Goal: Find contact information: Find contact information

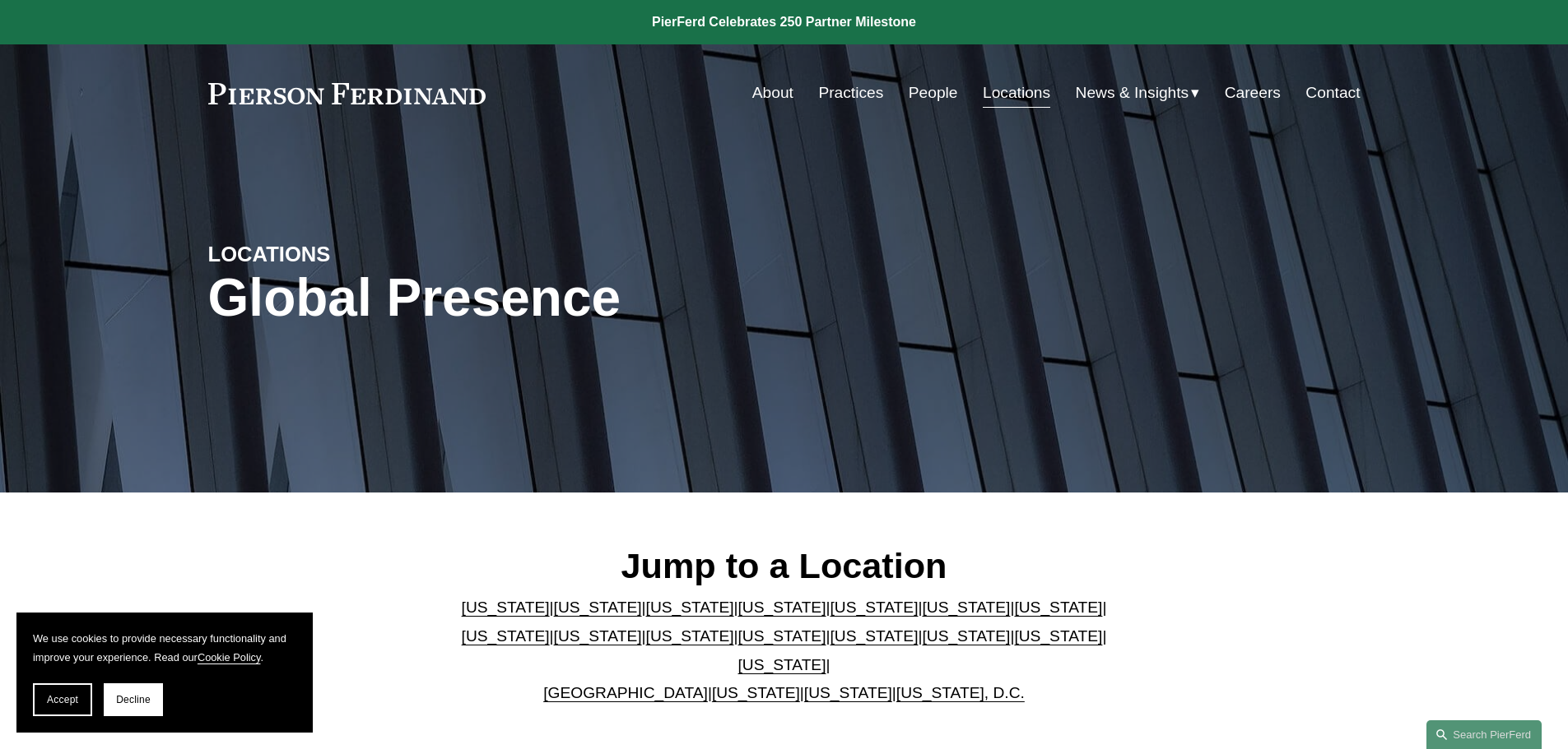
click at [1012, 89] on link "Locations" at bounding box center [1017, 93] width 67 height 32
click at [826, 657] on link "[US_STATE]" at bounding box center [782, 665] width 88 height 17
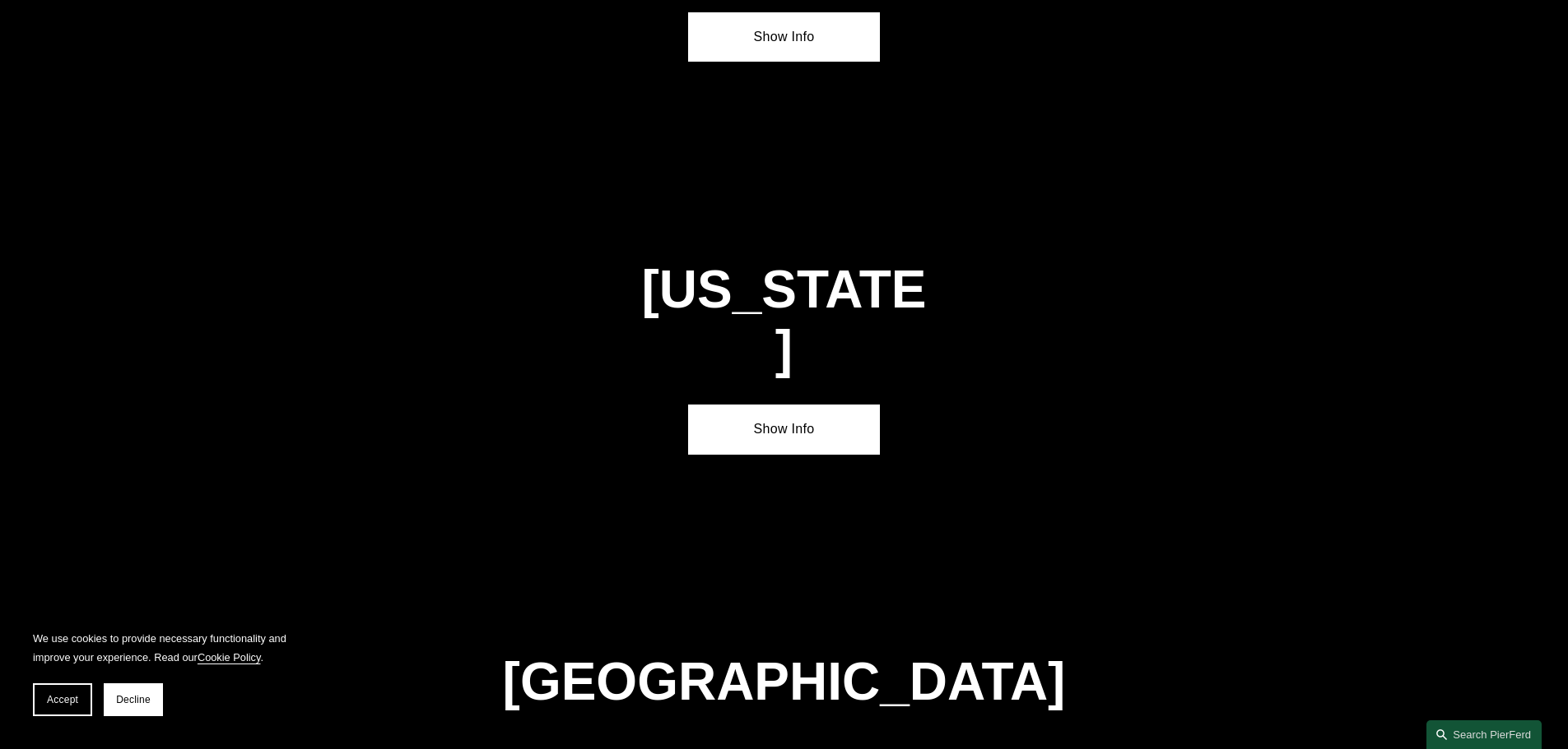
scroll to position [5599, 0]
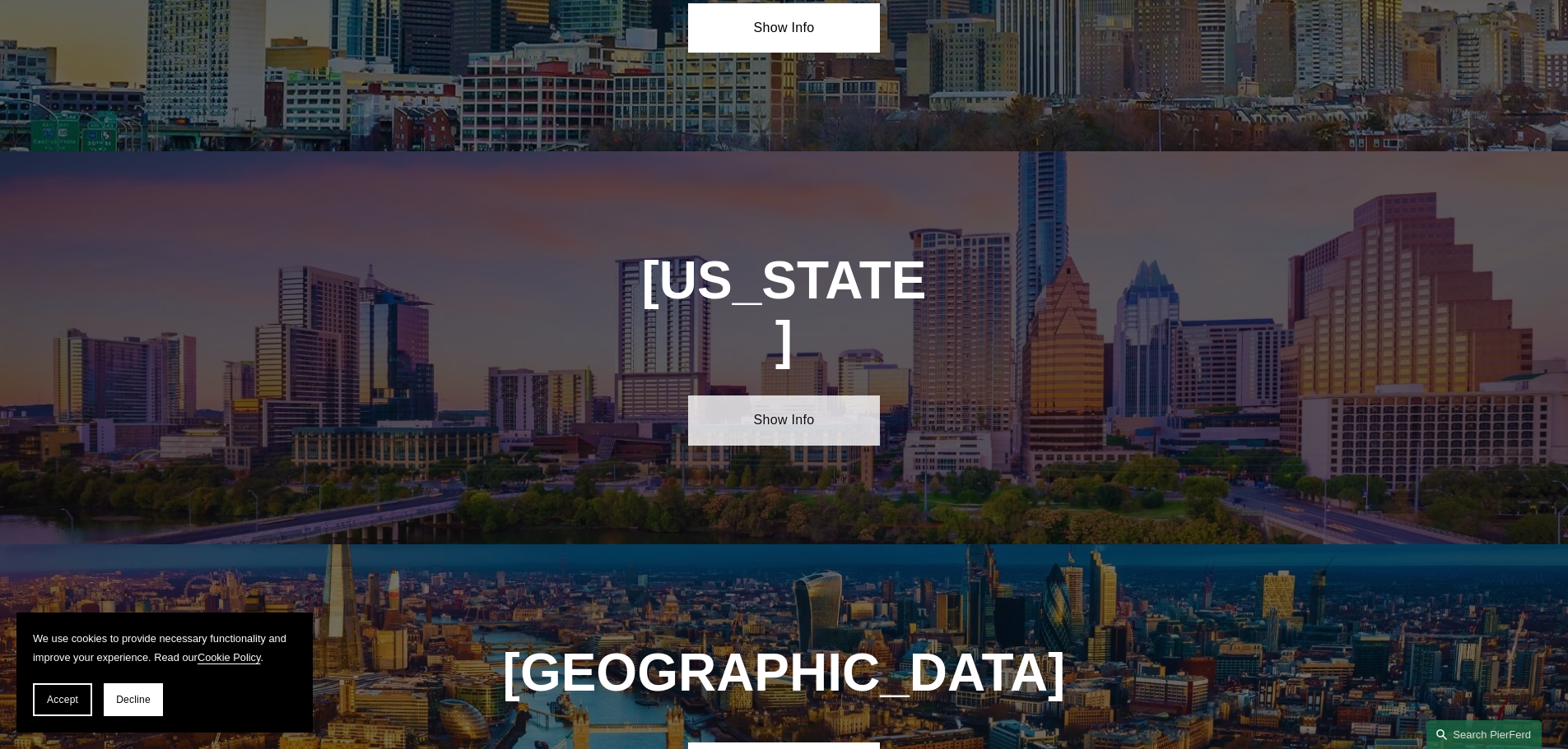
click at [757, 396] on link "Show Info" at bounding box center [784, 420] width 192 height 49
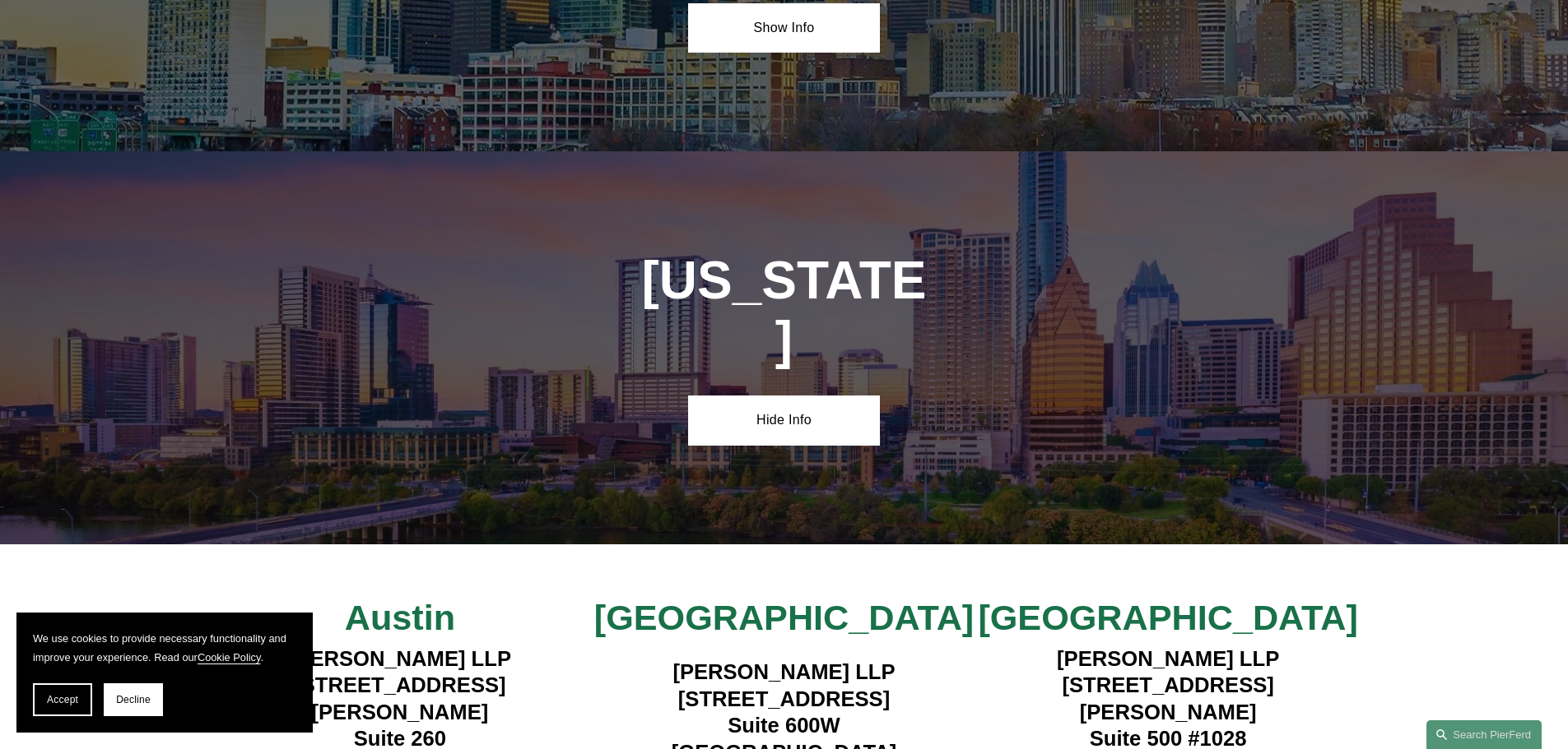
click at [629, 596] on h2 "Dallas" at bounding box center [784, 617] width 384 height 43
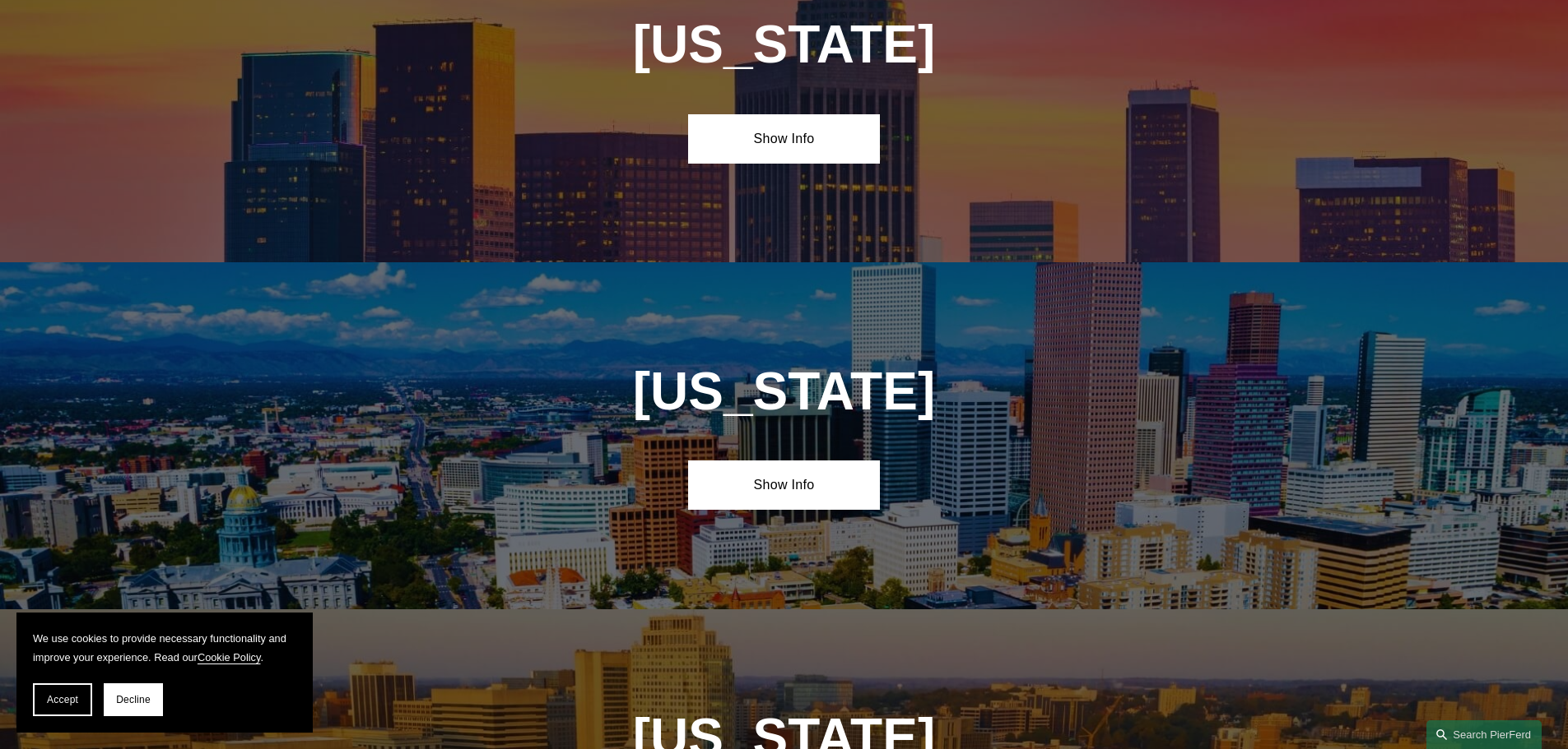
scroll to position [0, 0]
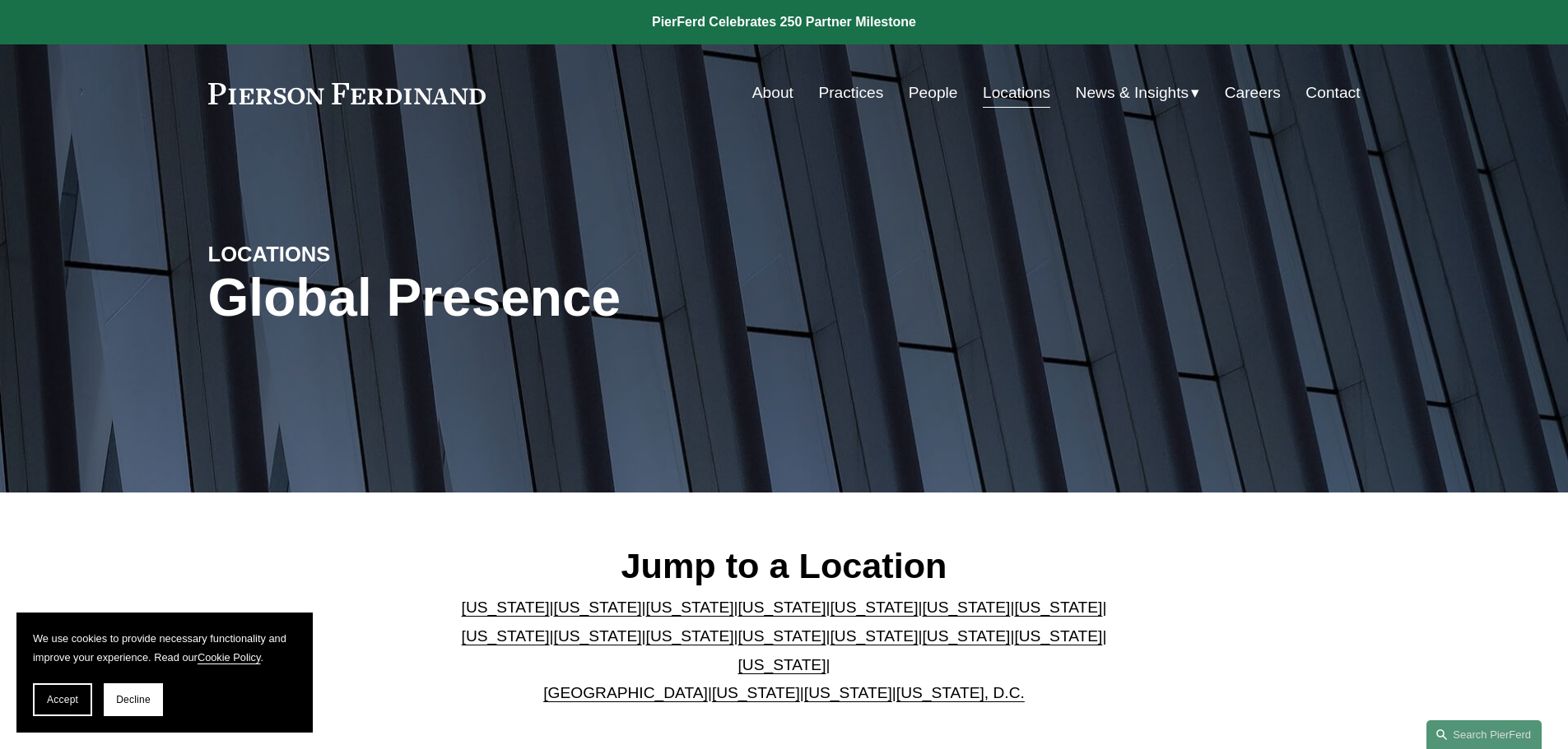
click at [1017, 107] on link "Locations" at bounding box center [1017, 93] width 67 height 32
click at [826, 657] on link "[US_STATE]" at bounding box center [782, 665] width 88 height 17
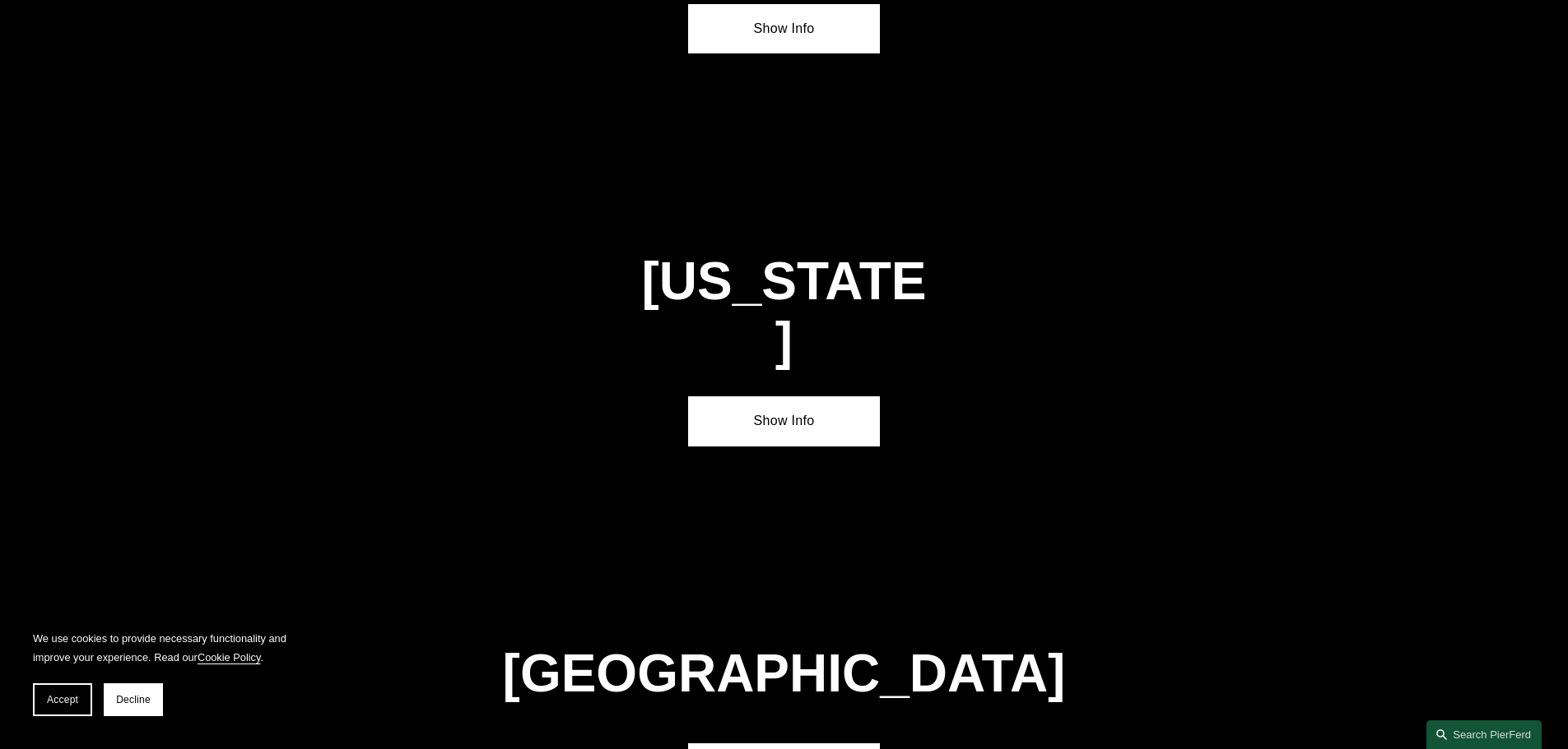
scroll to position [5599, 0]
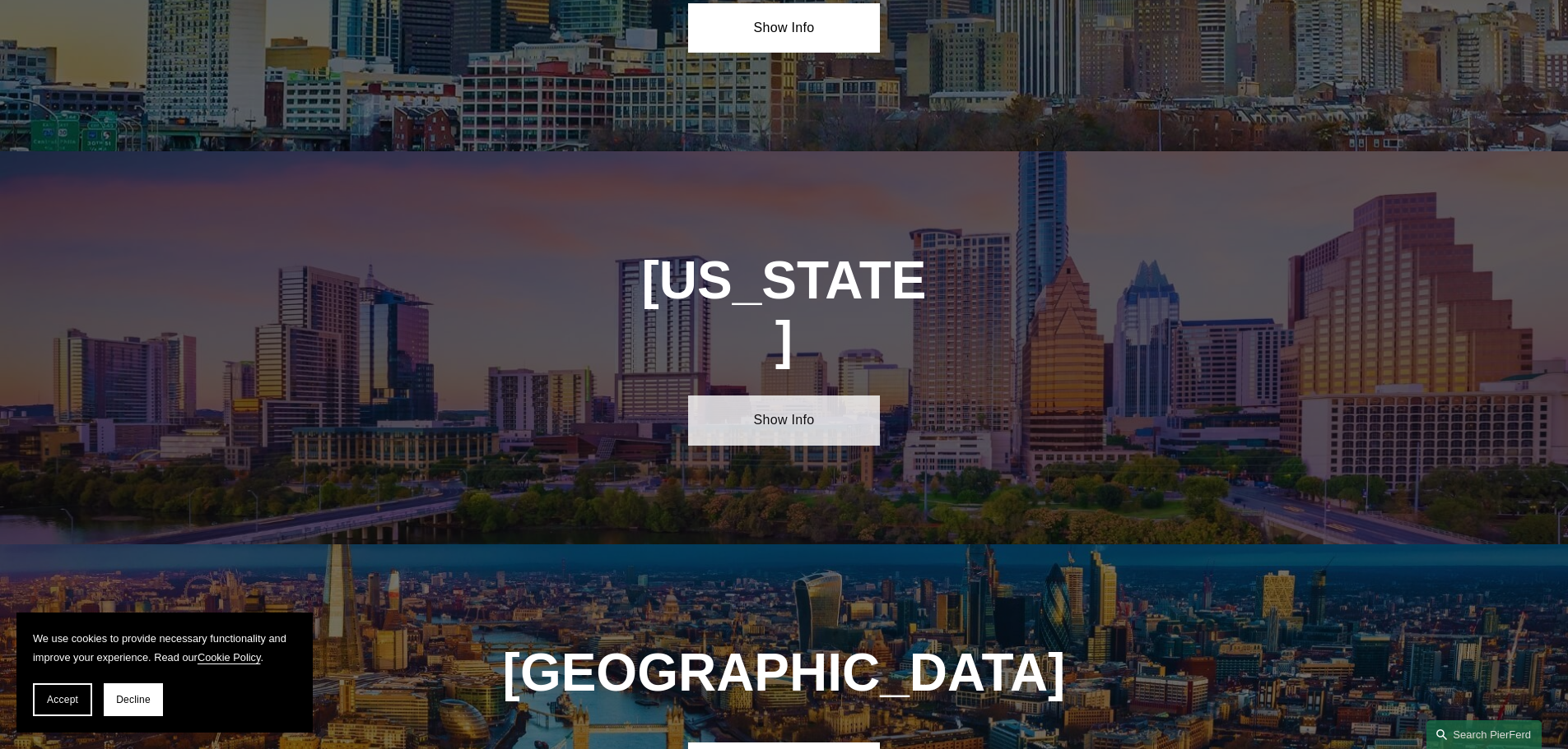
click at [790, 396] on link "Show Info" at bounding box center [784, 420] width 192 height 49
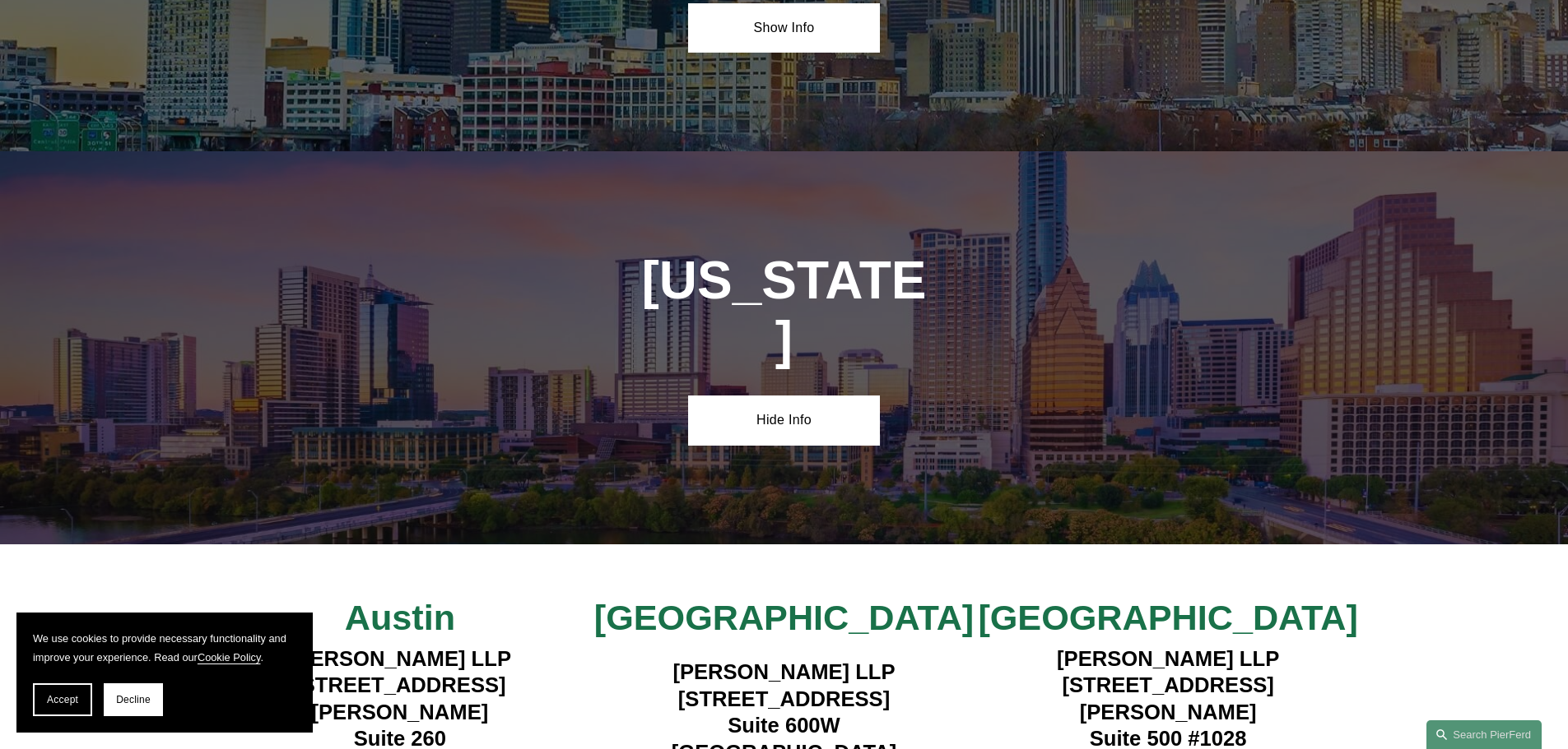
click at [785, 659] on h4 "Pierson Ferdinand LLP 1341 W. Mockingbird Lane Suite 600W Dallas, TX 75247" at bounding box center [784, 712] width 384 height 107
drag, startPoint x: 655, startPoint y: 495, endPoint x: 917, endPoint y: 492, distance: 262.0
click at [917, 659] on h4 "Pierson Ferdinand LLP 1341 W. Mockingbird Lane Suite 600W Dallas, TX 75247" at bounding box center [784, 712] width 384 height 107
copy h4 "1341 W. Mockingbird Lane"
drag, startPoint x: 842, startPoint y: 519, endPoint x: 723, endPoint y: 528, distance: 119.3
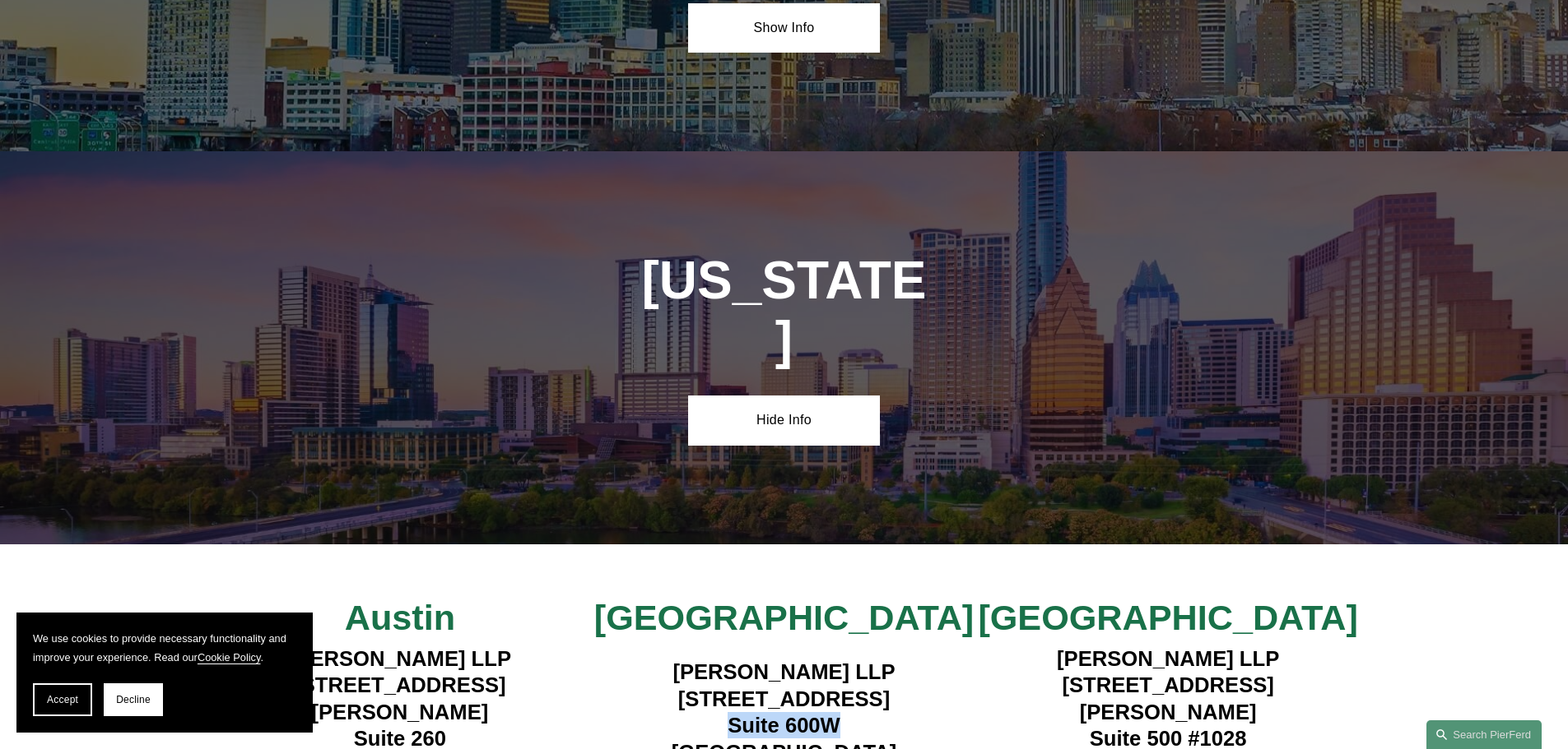
click at [723, 659] on h4 "Pierson Ferdinand LLP 1341 W. Mockingbird Lane Suite 600W Dallas, TX 75247" at bounding box center [784, 712] width 384 height 107
copy h4 "Suite 600W"
drag, startPoint x: 763, startPoint y: 554, endPoint x: 692, endPoint y: 568, distance: 72.4
click at [692, 646] on div "Pierson Ferdinand LLP 1341 W. Mockingbird Lane Suite 600W Dallas, TX 75247" at bounding box center [784, 713] width 384 height 133
copy h4 "Dallas"
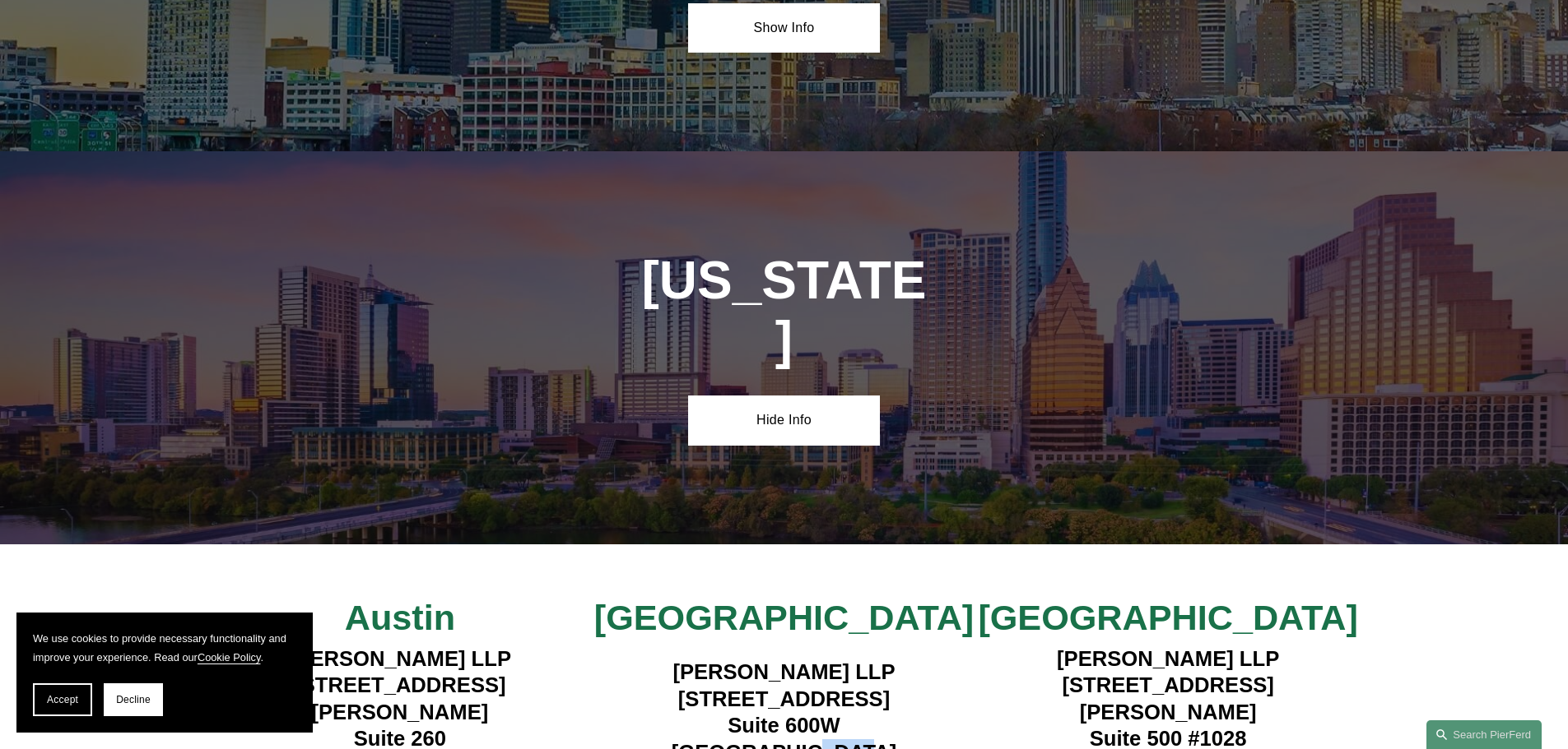
drag, startPoint x: 811, startPoint y: 545, endPoint x: 856, endPoint y: 547, distance: 45.0
click at [856, 659] on h4 "Pierson Ferdinand LLP 1341 W. Mockingbird Lane Suite 600W Dallas, TX 75247" at bounding box center [784, 712] width 384 height 107
drag, startPoint x: 870, startPoint y: 550, endPoint x: 803, endPoint y: 555, distance: 67.2
click at [803, 659] on h4 "Pierson Ferdinand LLP 1341 W. Mockingbird Lane Suite 600W Dallas, TX 75247" at bounding box center [784, 712] width 384 height 107
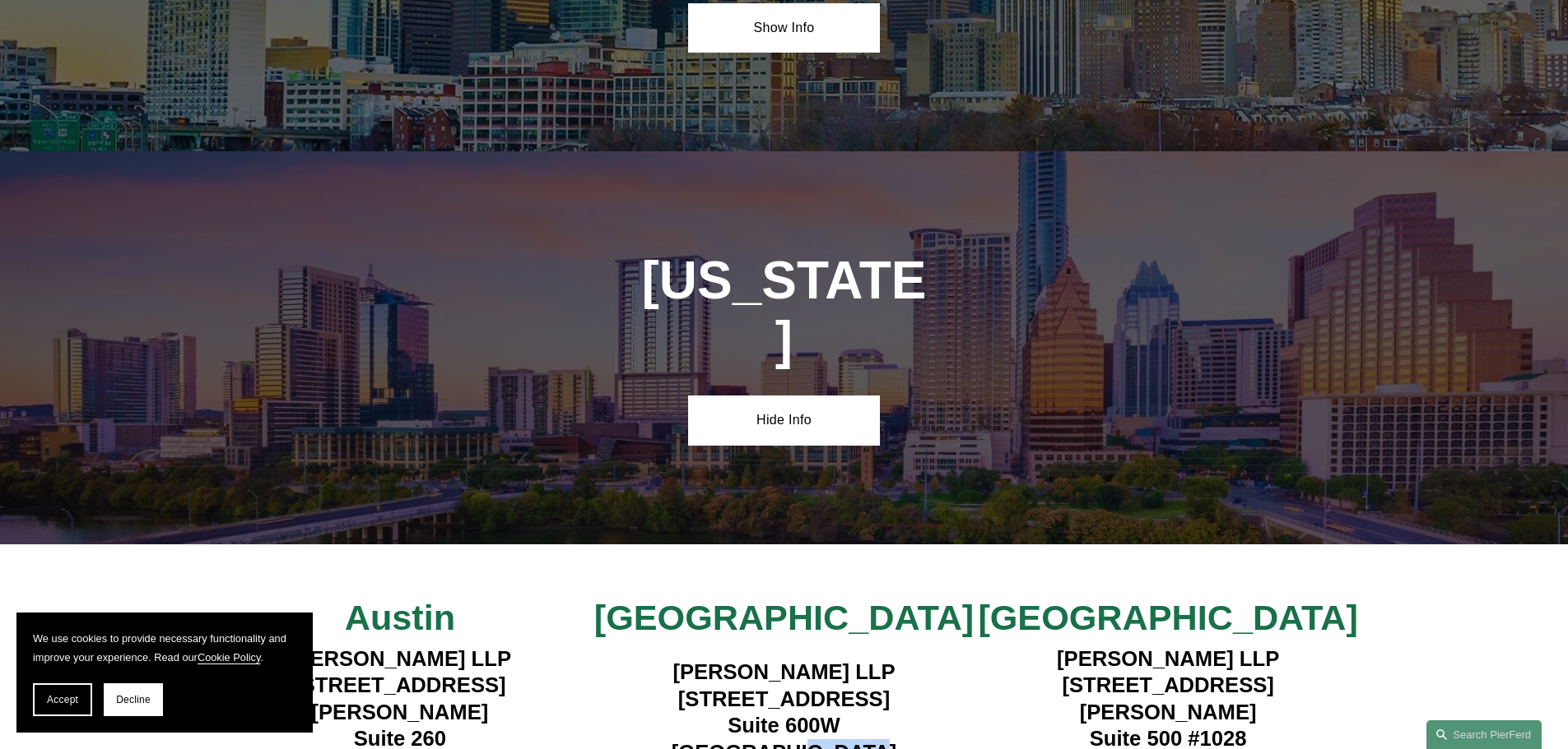
copy h4 "75247"
click at [803, 659] on h4 "Pierson Ferdinand LLP 1341 W. Mockingbird Lane Suite 600W Dallas, TX 75247" at bounding box center [784, 712] width 384 height 107
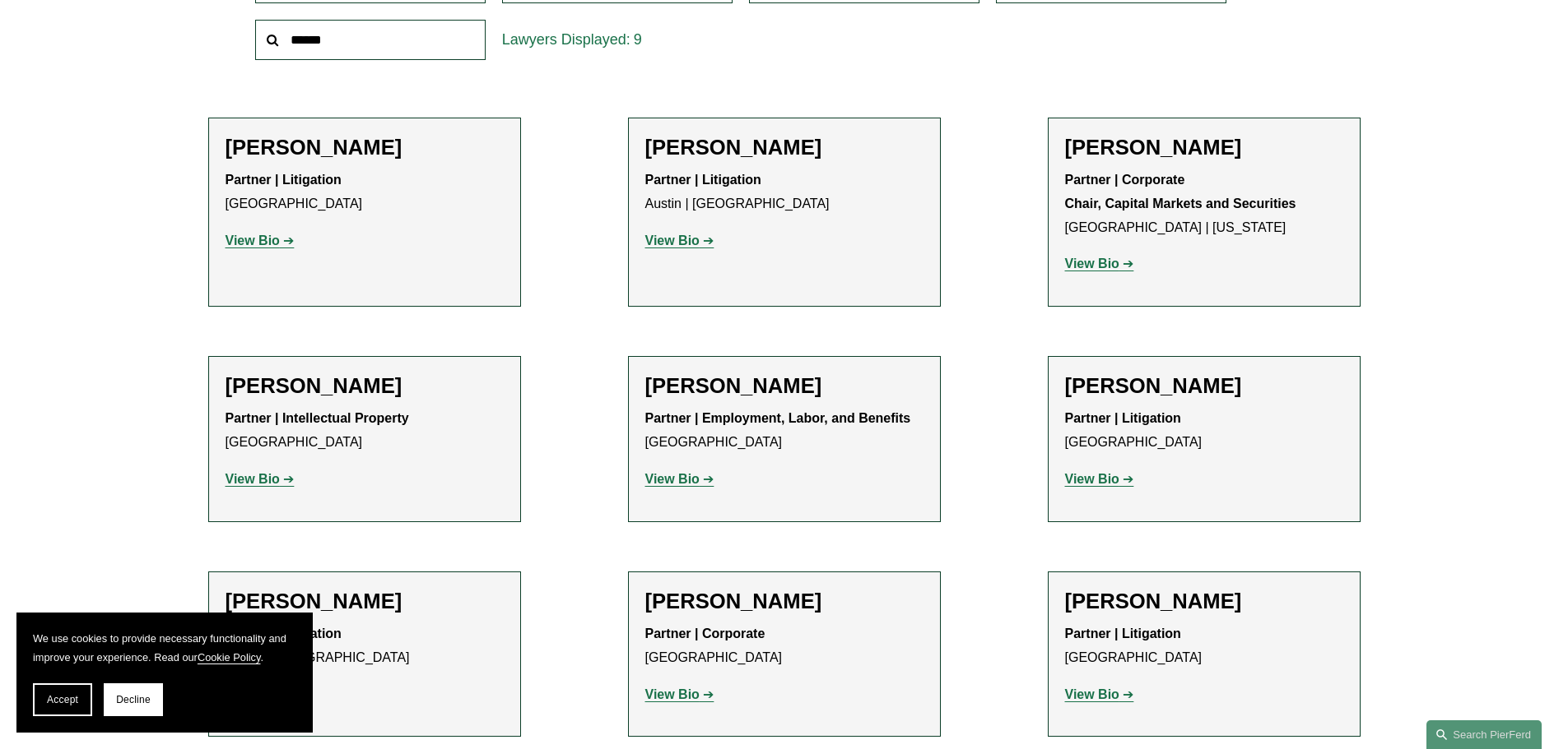
scroll to position [631, 0]
